Goal: Task Accomplishment & Management: Manage account settings

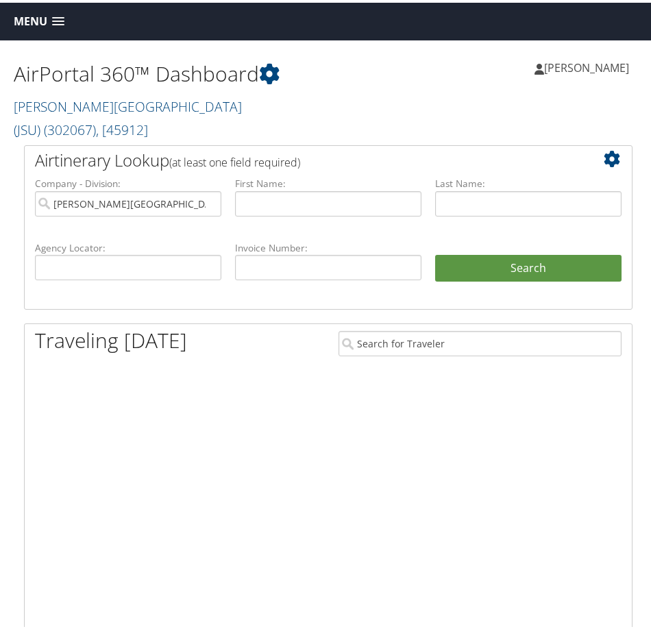
click at [38, 16] on span "Menu" at bounding box center [31, 18] width 34 height 13
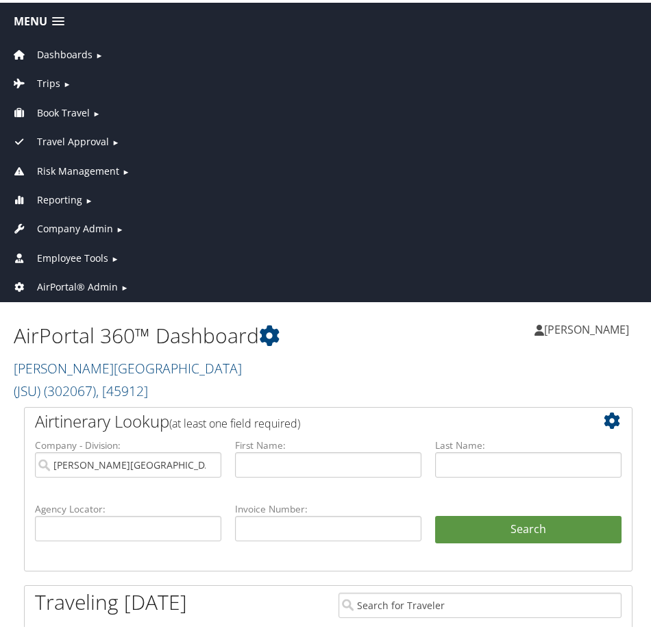
click at [103, 220] on span "Company Admin" at bounding box center [75, 226] width 76 height 15
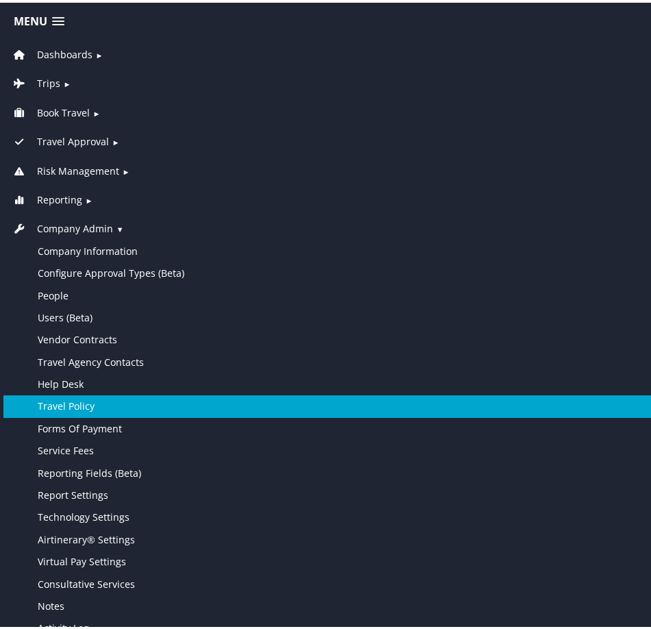
click at [118, 404] on link "Travel Policy" at bounding box center [327, 404] width 649 height 22
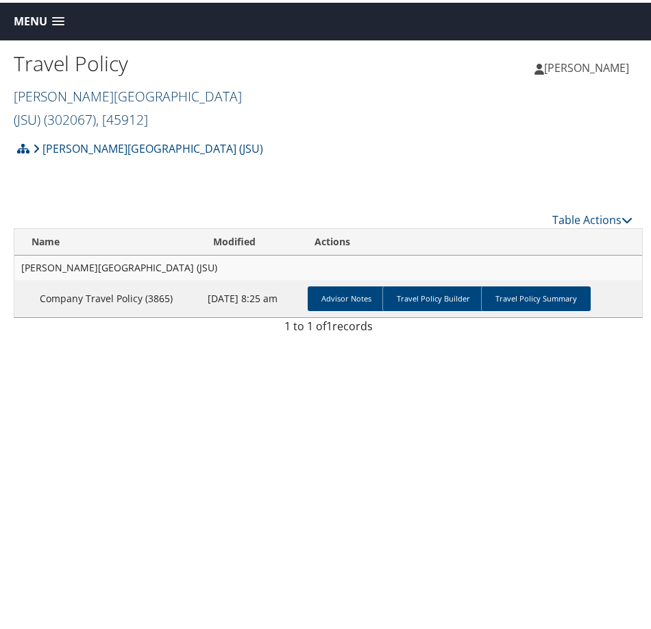
click at [96, 108] on span "( 302067 )" at bounding box center [70, 117] width 52 height 18
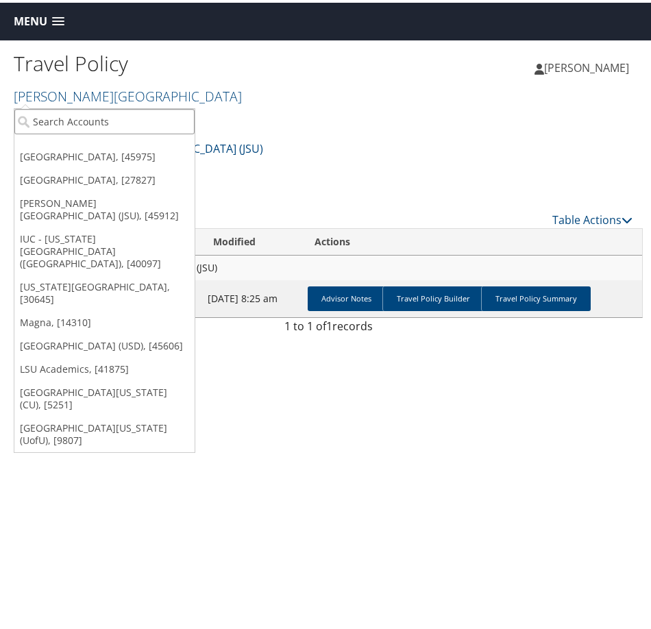
click at [111, 124] on input "search" at bounding box center [104, 118] width 180 height 25
type input "msu"
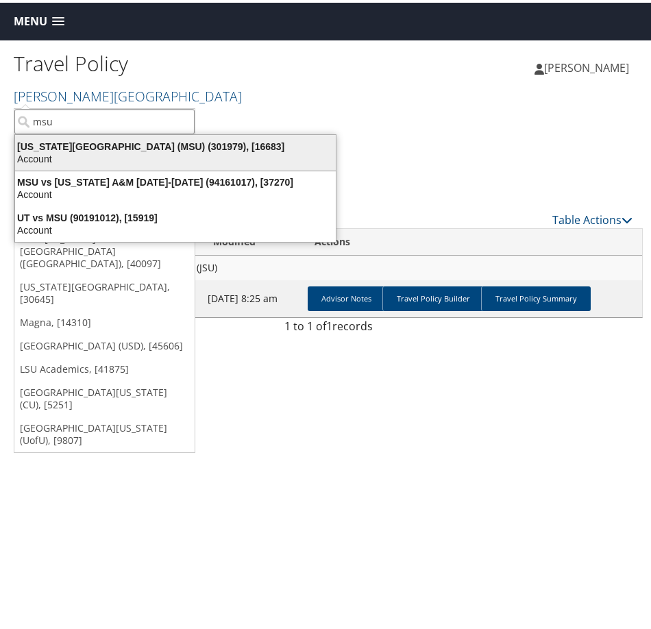
click at [111, 141] on div "Michigan State University (MSU) (301979), [16683]" at bounding box center [175, 144] width 337 height 12
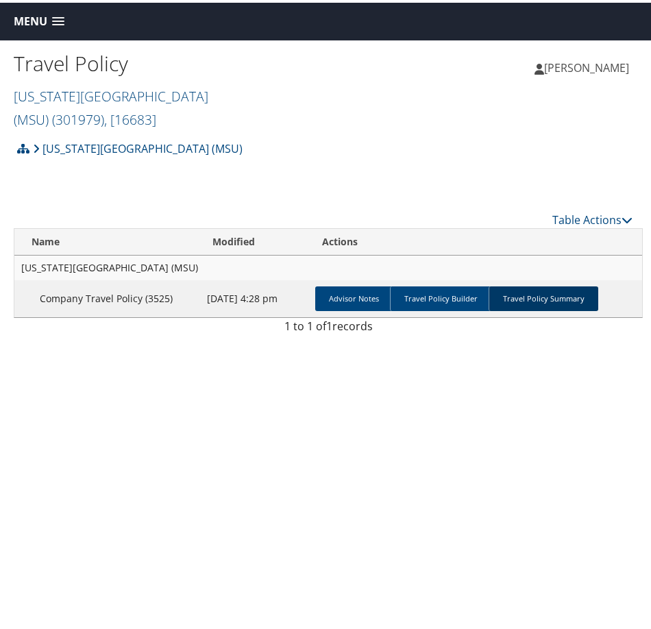
click at [531, 284] on link "Travel Policy Summary" at bounding box center [543, 296] width 110 height 25
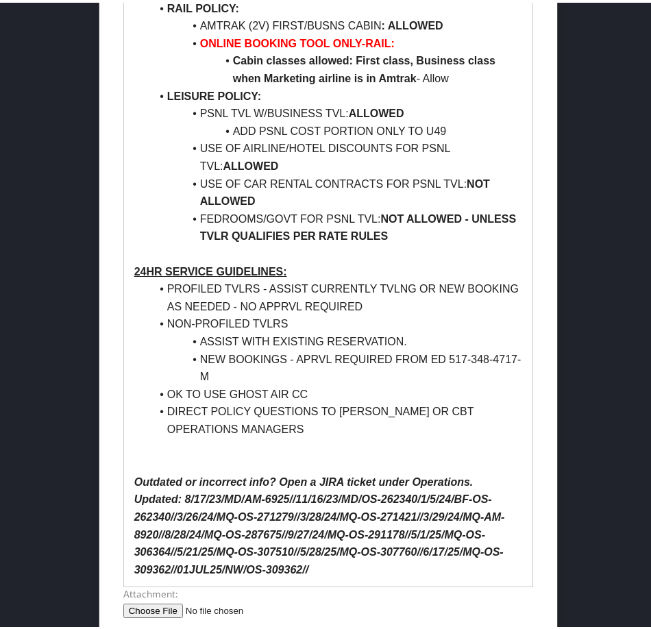
scroll to position [1576, 0]
